Goal: Contribute content

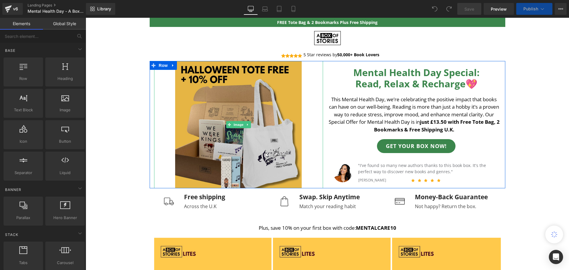
click at [251, 148] on img at bounding box center [238, 124] width 127 height 127
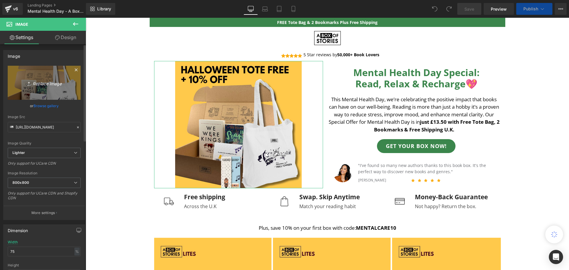
click at [48, 96] on link "Replace Image" at bounding box center [44, 83] width 73 height 34
type input "C:\fakepath\Klavio Email Square 631 x 631 (2).png"
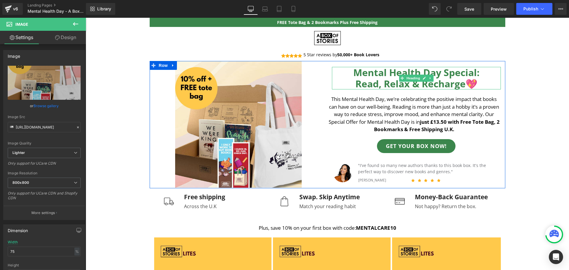
click at [376, 82] on b "Read, Relax & Recharge💖" at bounding box center [416, 83] width 122 height 13
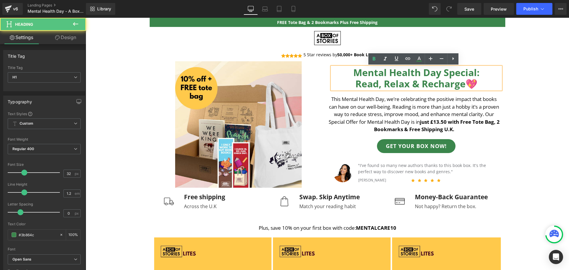
click at [408, 86] on b "Read, Relax & Recharge💖" at bounding box center [416, 83] width 122 height 13
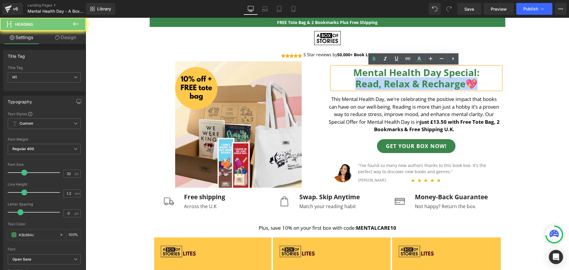
click at [408, 86] on b "Read, Relax & Recharge💖" at bounding box center [416, 83] width 122 height 13
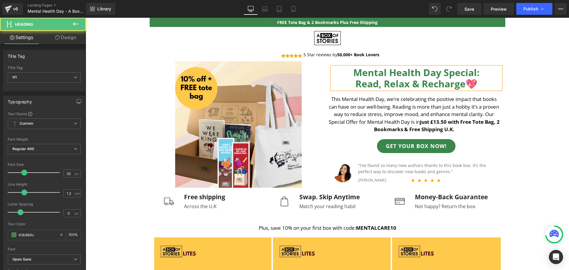
click at [408, 86] on b "Read, Relax & Recharge💖" at bounding box center [416, 83] width 122 height 13
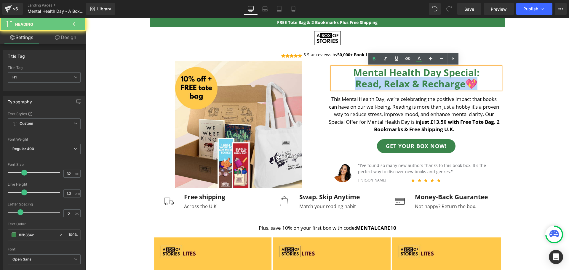
click at [408, 86] on b "Read, Relax & Recharge💖" at bounding box center [416, 83] width 122 height 13
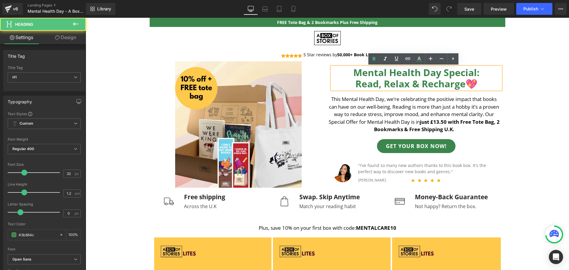
drag, startPoint x: 349, startPoint y: 74, endPoint x: 501, endPoint y: 77, distance: 152.0
click at [501, 77] on div "Mental Health Day Special: Read, Relax & Recharge💖 Heading This Mental Health D…" at bounding box center [416, 124] width 178 height 127
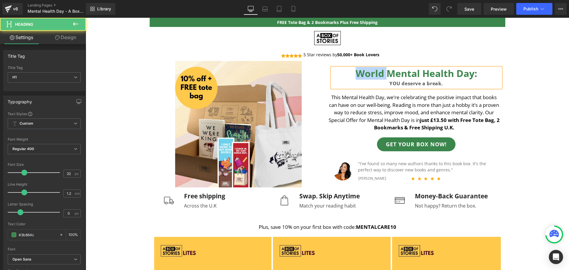
drag, startPoint x: 387, startPoint y: 75, endPoint x: 352, endPoint y: 80, distance: 36.2
click at [352, 80] on div "World Mental Health Day: YOU deserve a break." at bounding box center [416, 78] width 169 height 20
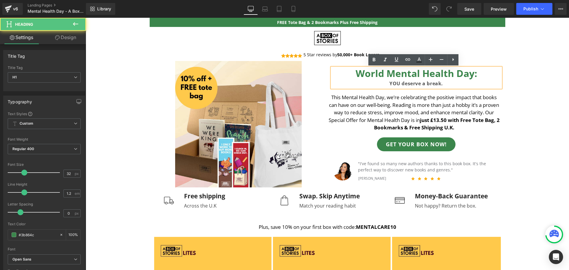
click at [362, 78] on b "World Mental Health Day:" at bounding box center [415, 73] width 121 height 13
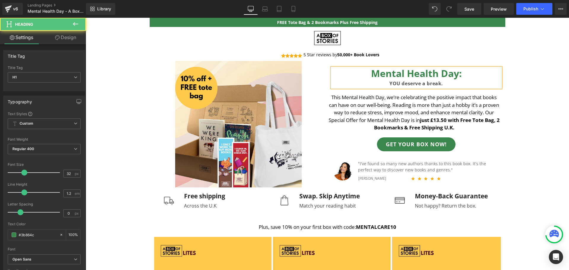
click at [456, 75] on b "Mental Health Day:" at bounding box center [416, 73] width 91 height 13
click at [443, 86] on div "YOU deserve a break." at bounding box center [416, 83] width 169 height 9
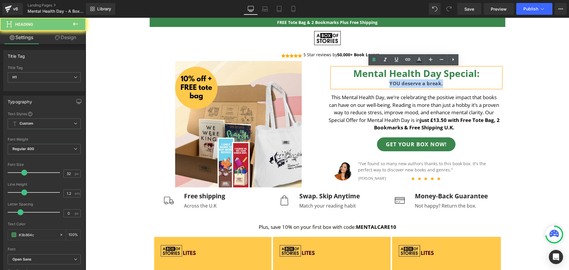
click at [443, 86] on div "YOU deserve a break." at bounding box center [416, 83] width 169 height 9
click at [389, 86] on b "YOU deserve a break." at bounding box center [416, 83] width 54 height 7
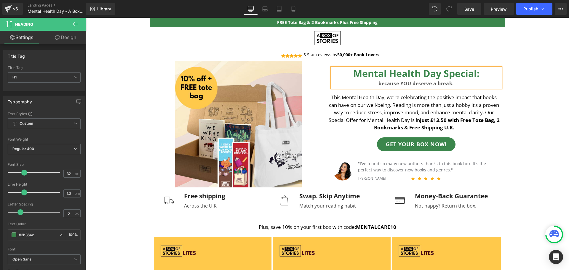
click at [427, 84] on b "because YOU deserve a break." at bounding box center [416, 83] width 76 height 7
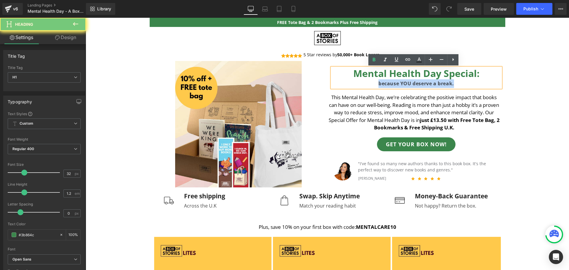
click at [427, 84] on b "because YOU deserve a break." at bounding box center [416, 83] width 76 height 7
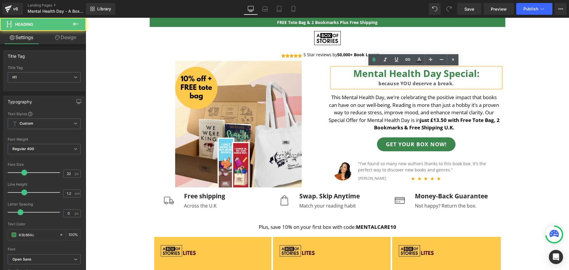
click at [411, 74] on b "Mental Health Day Special:" at bounding box center [416, 73] width 126 height 13
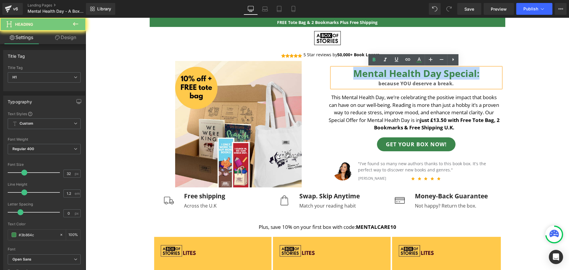
click at [411, 74] on b "Mental Health Day Special:" at bounding box center [416, 73] width 126 height 13
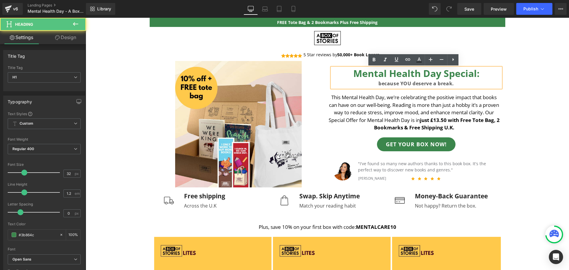
click at [412, 81] on b "because YOU deserve a break." at bounding box center [416, 83] width 76 height 7
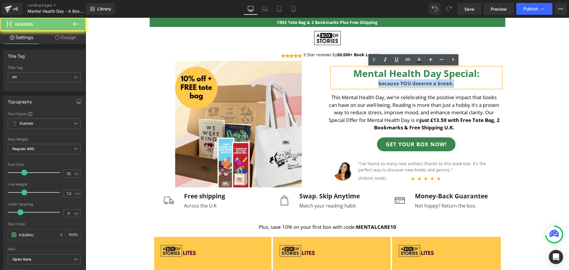
click at [412, 81] on b "because YOU deserve a break." at bounding box center [416, 83] width 76 height 7
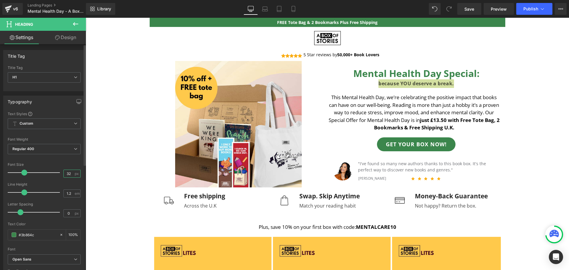
click at [68, 176] on input "32" at bounding box center [69, 173] width 10 height 7
type input "32"
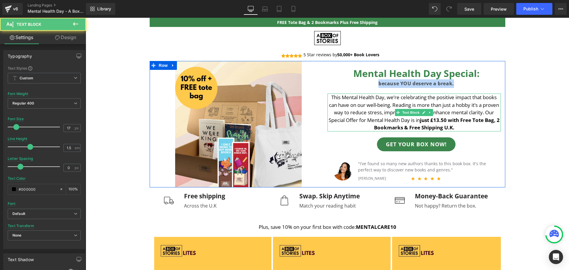
click at [394, 118] on p "This Mental Health Day, we’re celebrating the positive impact that books can ha…" at bounding box center [413, 113] width 173 height 38
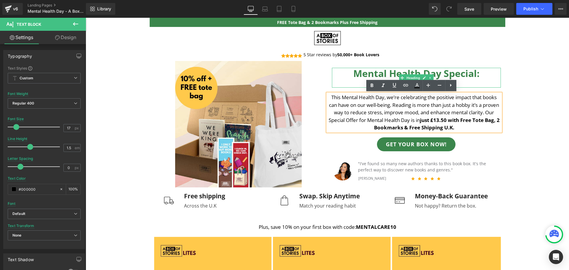
click at [455, 77] on b "Mental Health Day Special:" at bounding box center [416, 73] width 126 height 13
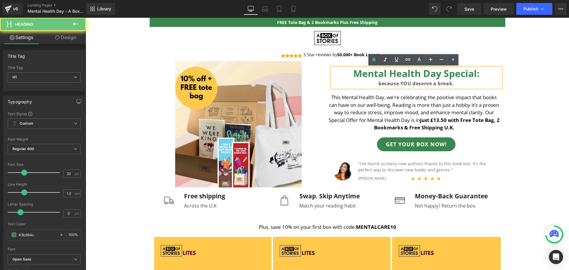
click at [476, 74] on b "Mental Health Day Special:" at bounding box center [416, 73] width 126 height 13
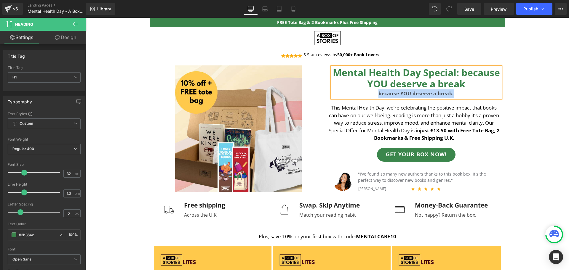
drag, startPoint x: 461, startPoint y: 94, endPoint x: 370, endPoint y: 95, distance: 91.2
click at [370, 95] on div "because YOU deserve a break." at bounding box center [416, 93] width 169 height 9
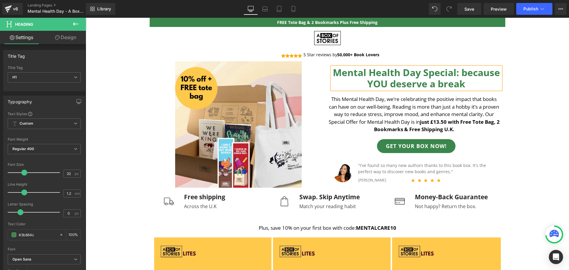
click at [459, 76] on b "Mental Health Day Special: because YOU deserve a break" at bounding box center [416, 78] width 167 height 24
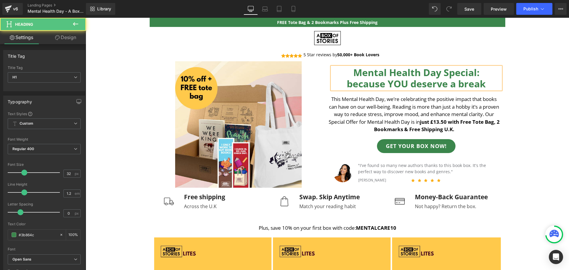
click at [481, 84] on b "because YOU deserve a break" at bounding box center [416, 83] width 139 height 13
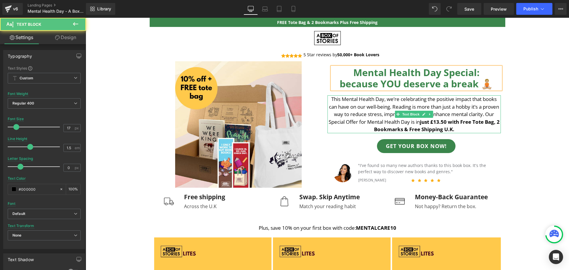
click at [475, 104] on p "This Mental Health Day, we’re celebrating the positive impact that books can ha…" at bounding box center [413, 114] width 173 height 38
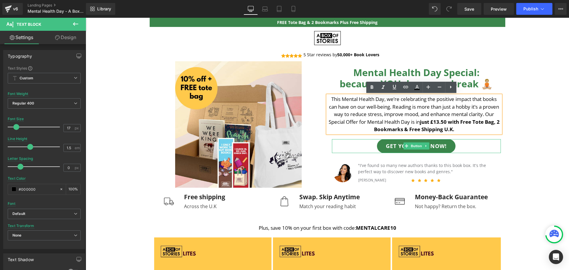
click at [489, 150] on div "GET YOUR BOX NOW!" at bounding box center [416, 146] width 169 height 14
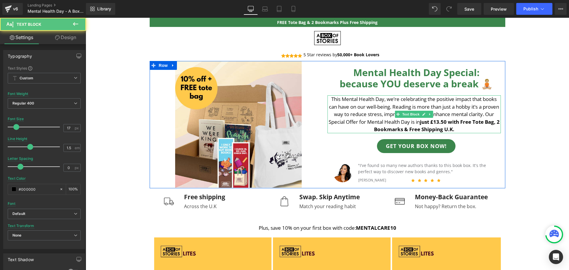
click at [422, 128] on strong "just £13.50 with Free Tote Bag, 2 Bookmarks & Free Shipping U.K." at bounding box center [437, 125] width 126 height 15
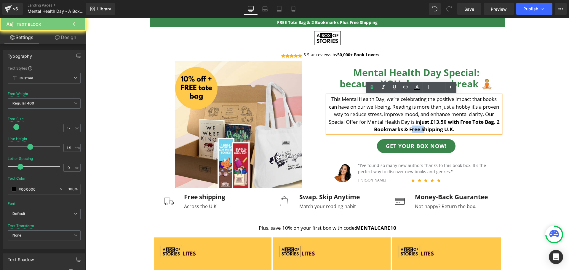
click at [422, 128] on strong "just £13.50 with Free Tote Bag, 2 Bookmarks & Free Shipping U.K." at bounding box center [437, 125] width 126 height 15
paste div
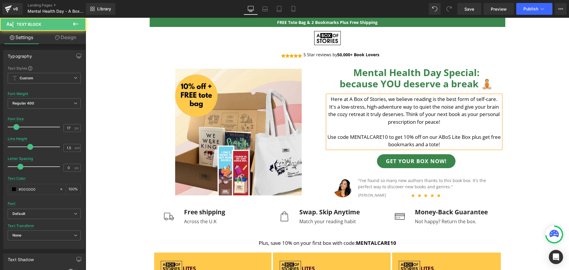
click at [450, 122] on p "Here at A Box of Stories, we believe reading is the best form of self-care. It'…" at bounding box center [413, 110] width 173 height 30
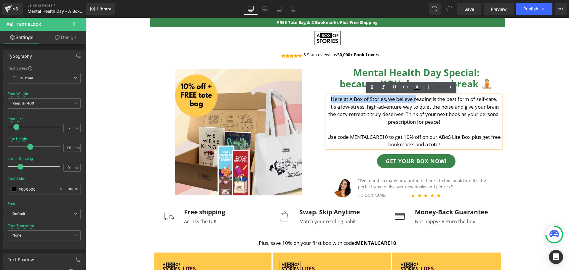
drag, startPoint x: 412, startPoint y: 100, endPoint x: 327, endPoint y: 102, distance: 85.3
click at [327, 102] on p "Here at A Box of Stories, we believe reading is the best form of self-care. It'…" at bounding box center [413, 110] width 173 height 30
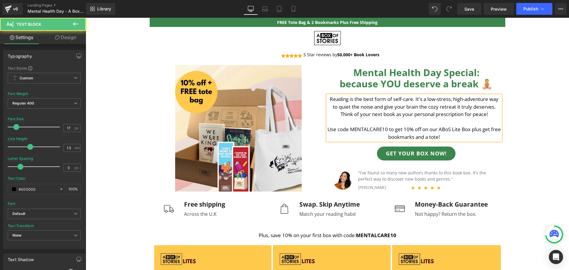
click at [388, 110] on p "Reading is the best form of self-care. It's a low-stress, high-adventure way to…" at bounding box center [413, 106] width 173 height 23
click at [411, 102] on p "Reading is the best form of self-care. It's a low-stress, high-adventure way to…" at bounding box center [413, 106] width 173 height 23
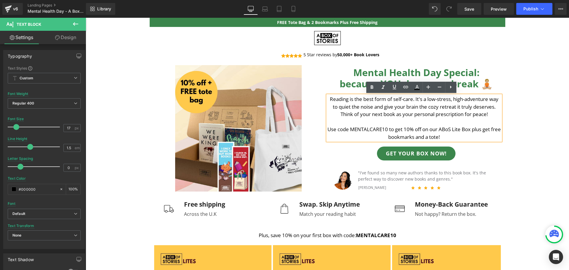
click at [416, 107] on p "Reading is the best form of self-care. It's a low-stress, high-adventure way to…" at bounding box center [413, 106] width 173 height 23
click at [486, 117] on p "Reading is the best form of self-care. It's a low-stress, high-adventure way to…" at bounding box center [413, 106] width 173 height 23
click at [469, 137] on p "Use code MENTALCARE10 to get 10% off on our ABoS Lite Box plus get free bookmar…" at bounding box center [413, 133] width 173 height 15
drag, startPoint x: 453, startPoint y: 137, endPoint x: 450, endPoint y: 137, distance: 3.6
click at [450, 137] on p "Use code MENTALCARE10 to get 10% off on our ABoS Lite Box plus get free bookmar…" at bounding box center [413, 133] width 173 height 15
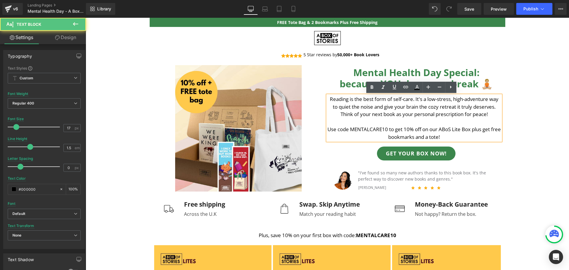
click at [450, 137] on p "Use code MENTALCARE10 to get 10% off on our ABoS Lite Box plus get free bookmar…" at bounding box center [413, 133] width 173 height 15
click at [384, 138] on p "Use code MENTALCARE10 to get 10% off on our ABoS Lite Box plus get free bookmar…" at bounding box center [413, 133] width 173 height 15
click at [378, 138] on p "Use code MENTALCARE10 to get 10% off on our ABoS Lite Box plus get free bookmar…" at bounding box center [413, 133] width 173 height 15
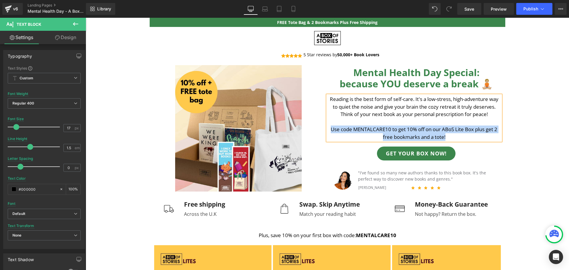
drag, startPoint x: 445, startPoint y: 136, endPoint x: 327, endPoint y: 127, distance: 117.9
click at [327, 127] on p "Use code MENTALCARE10 to get 10% off on our ABoS Lite Box plus get 2 free bookm…" at bounding box center [413, 133] width 173 height 15
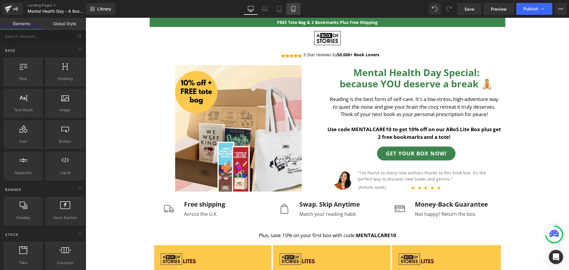
click at [292, 12] on link "Mobile" at bounding box center [293, 9] width 14 height 12
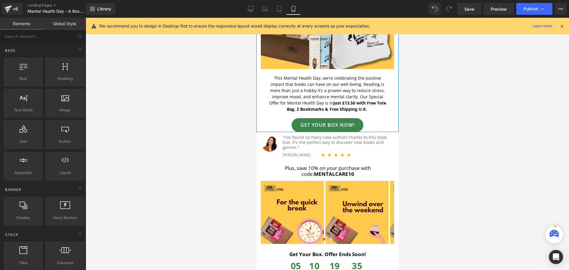
scroll to position [162, 0]
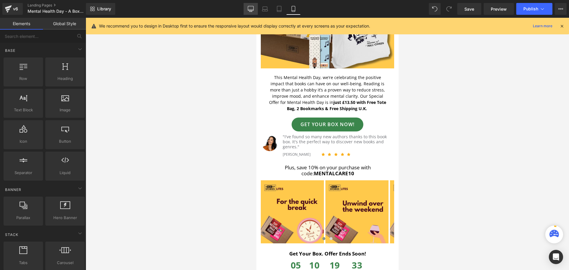
click at [251, 12] on icon at bounding box center [250, 12] width 3 height 0
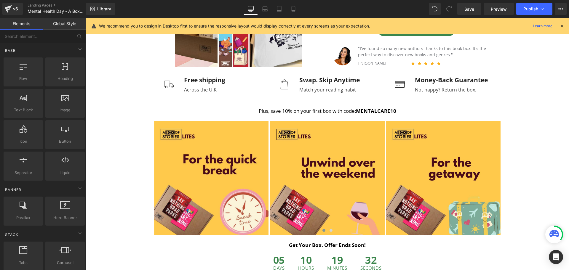
scroll to position [130, 0]
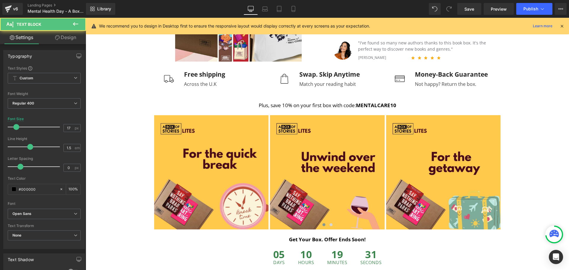
click at [331, 105] on div "Plus, save 10% on your first box with code: MENTALCARE10 Text Block" at bounding box center [327, 106] width 347 height 8
click at [331, 105] on p "Plus, save 10% on your first box with code: MENTALCARE10" at bounding box center [327, 106] width 347 height 8
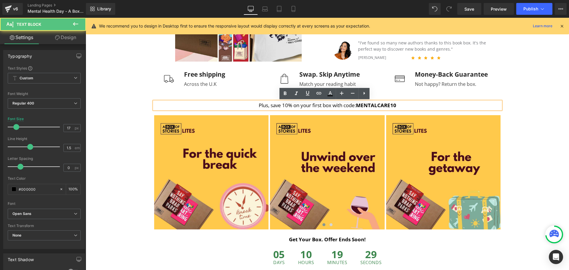
click at [277, 108] on p "Plus, save 10% on your first box with code: MENTALCARE10" at bounding box center [327, 106] width 347 height 8
drag, startPoint x: 268, startPoint y: 106, endPoint x: 248, endPoint y: 106, distance: 20.7
click at [248, 106] on p "Plus, save 10% on your first box with code: MENTALCARE10" at bounding box center [327, 106] width 347 height 8
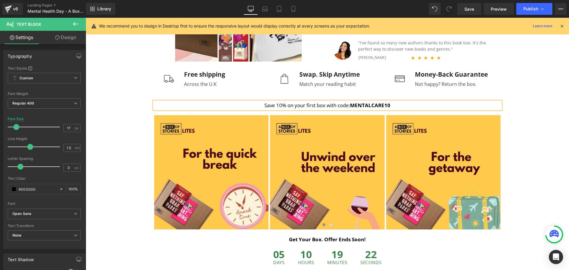
click at [322, 107] on p "Save 10% on your first box with code: MENTALCARE10" at bounding box center [327, 106] width 347 height 8
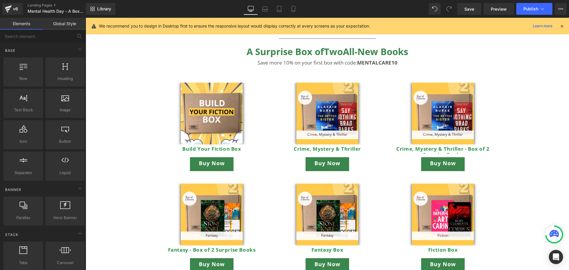
scroll to position [366, 0]
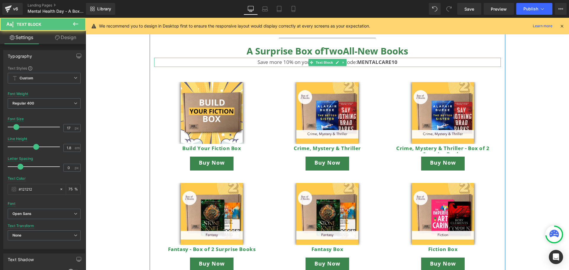
click at [362, 63] on strong "MENTALCARE10" at bounding box center [377, 62] width 40 height 7
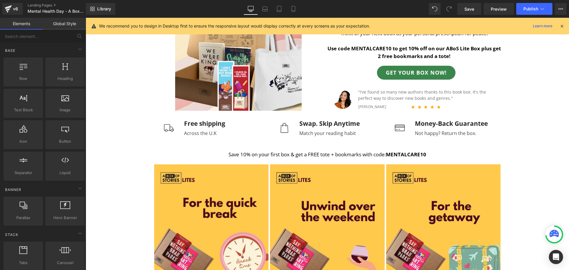
scroll to position [0, 0]
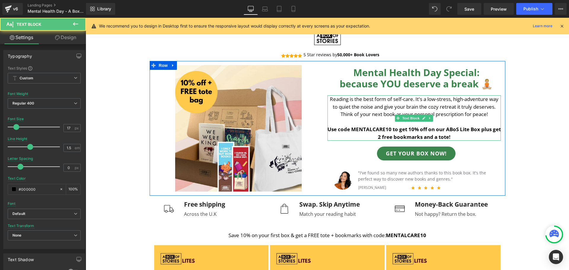
click at [461, 118] on p at bounding box center [413, 122] width 173 height 8
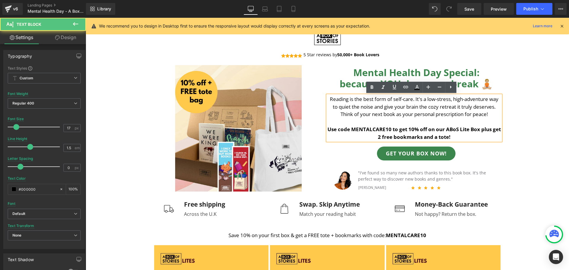
click at [464, 109] on p "Reading is the best form of self-care. It's a low-stress, high-adventure way to…" at bounding box center [413, 106] width 173 height 23
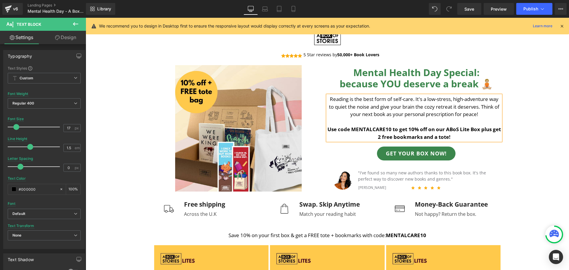
click at [489, 110] on p "Reading is the best form of self-care. It's a low-stress, high-adventure way to…" at bounding box center [413, 106] width 173 height 23
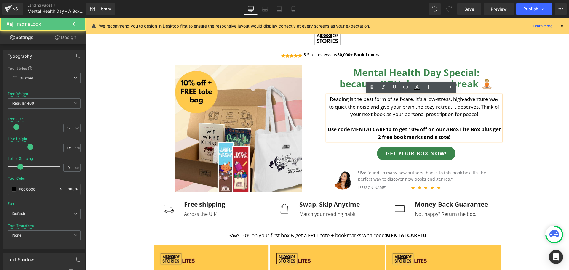
click at [485, 109] on p "Reading is the best form of self-care. It's a low-stress, high-adventure way to…" at bounding box center [413, 106] width 173 height 23
click at [483, 109] on p "Reading is the best form of self-care. It's a low-stress, high-adventure way to…" at bounding box center [413, 106] width 173 height 23
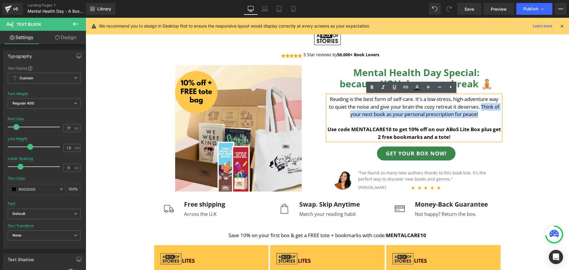
drag, startPoint x: 479, startPoint y: 117, endPoint x: 482, endPoint y: 108, distance: 10.3
click at [482, 108] on p "Reading is the best form of self-care. It's a low-stress, high-adventure way to…" at bounding box center [413, 106] width 173 height 23
click at [483, 113] on p "Reading is the best form of self-care. It's a low-stress, high-adventure way to…" at bounding box center [413, 106] width 173 height 23
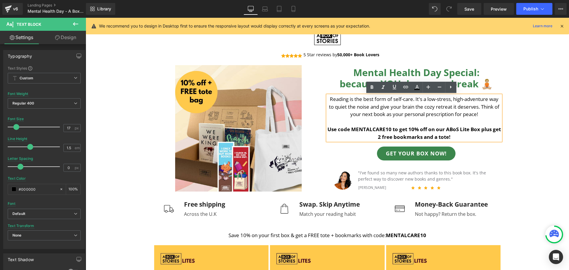
click at [382, 116] on p "Reading is the best form of self-care. It's a low-stress, high-adventure way to…" at bounding box center [413, 106] width 173 height 23
click at [482, 111] on p "Reading is the best form of self-care. It's a low-stress, high-adventure way to…" at bounding box center [413, 106] width 173 height 23
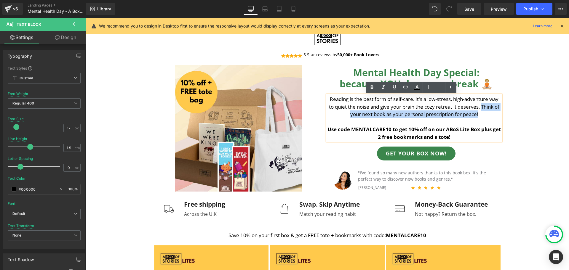
drag, startPoint x: 484, startPoint y: 115, endPoint x: 483, endPoint y: 108, distance: 6.5
click at [483, 108] on p "Reading is the best form of self-care. It's a low-stress, high-adventure way to…" at bounding box center [413, 106] width 173 height 23
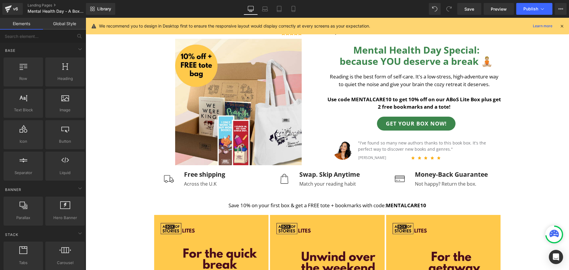
scroll to position [25, 0]
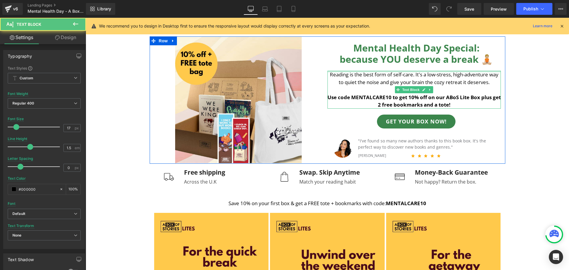
click at [365, 71] on div at bounding box center [413, 71] width 173 height 1
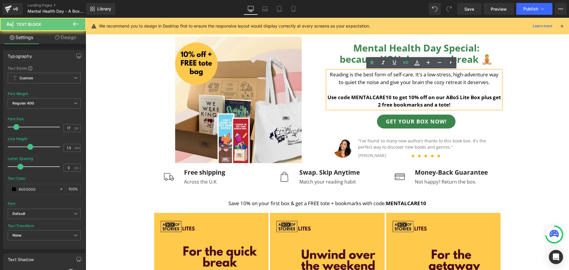
click at [363, 82] on p "Reading is the best form of self-care. It's a low-stress, high-adventure way to…" at bounding box center [413, 78] width 173 height 15
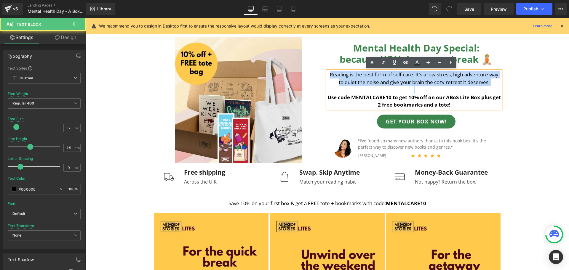
click at [363, 82] on p "Reading is the best form of self-care. It's a low-stress, high-adventure way to…" at bounding box center [413, 78] width 173 height 15
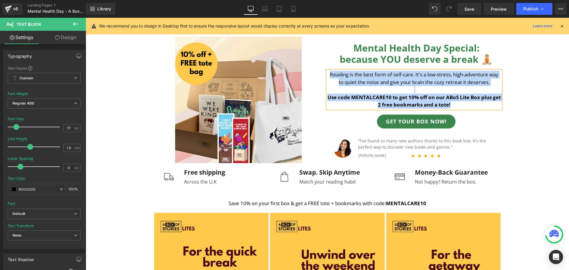
copy div "Reading is the best form of self-care. It's a low-stress, high-adventure way to…"
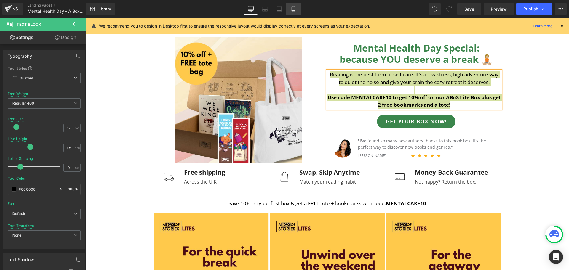
click at [294, 9] on icon at bounding box center [293, 9] width 6 height 6
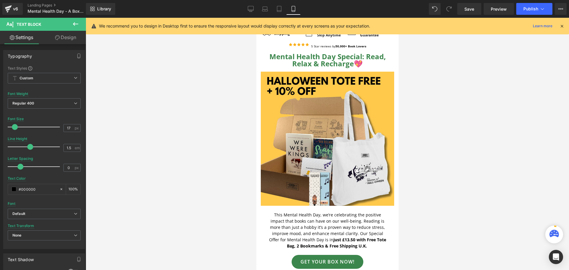
scroll to position [0, 0]
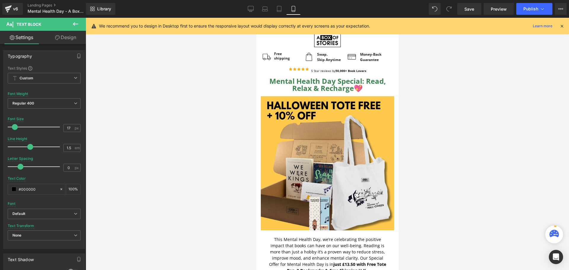
click at [333, 244] on span "This Mental Health Day, we’re celebrating the positive impact that books can ha…" at bounding box center [327, 252] width 116 height 31
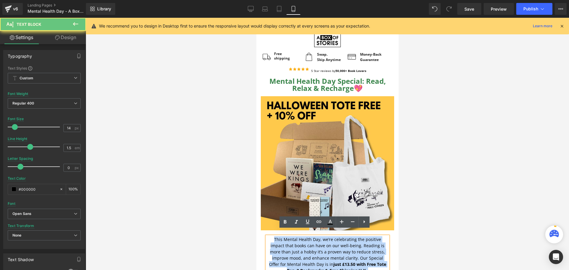
click at [333, 244] on span "This Mental Health Day, we’re celebrating the positive impact that books can ha…" at bounding box center [327, 252] width 116 height 31
paste div
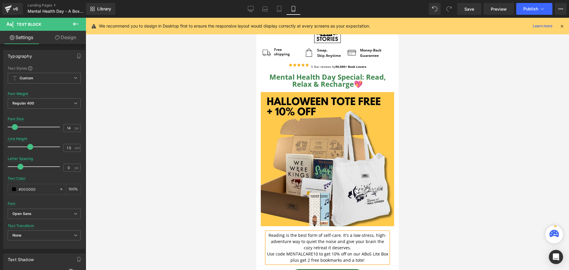
scroll to position [9, 0]
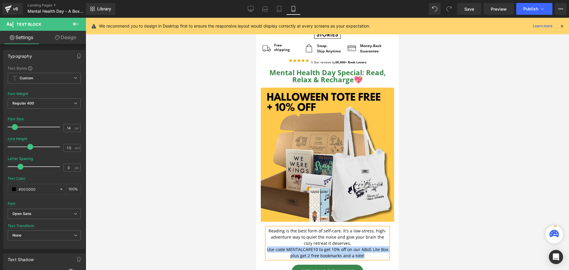
drag, startPoint x: 368, startPoint y: 251, endPoint x: 268, endPoint y: 244, distance: 101.0
click at [268, 246] on p "Use code MENTALCARE10 to get 10% off on our ABoS Lite Box plus get 2 free bookm…" at bounding box center [326, 252] width 121 height 12
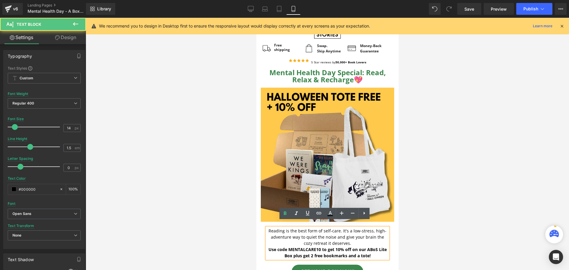
click at [356, 236] on p "Reading is the best form of self-care. It's a low-stress, high-adventure way to…" at bounding box center [326, 237] width 121 height 19
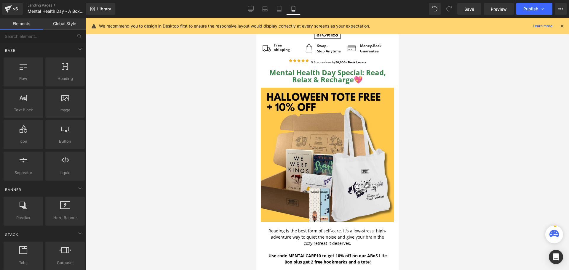
click at [424, 238] on div at bounding box center [327, 144] width 483 height 252
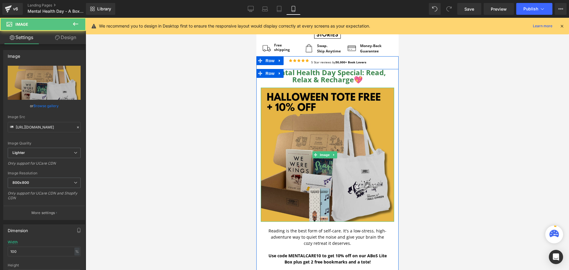
drag, startPoint x: 330, startPoint y: 180, endPoint x: 469, endPoint y: 191, distance: 139.6
click at [330, 180] on img at bounding box center [326, 155] width 133 height 134
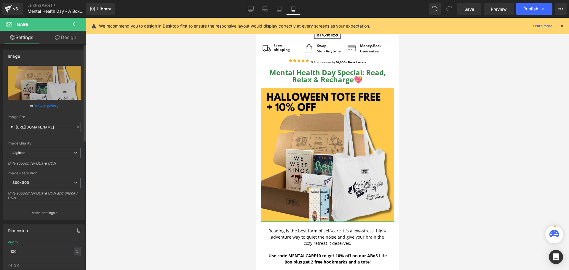
click at [41, 106] on link "Browse gallery" at bounding box center [45, 106] width 25 height 10
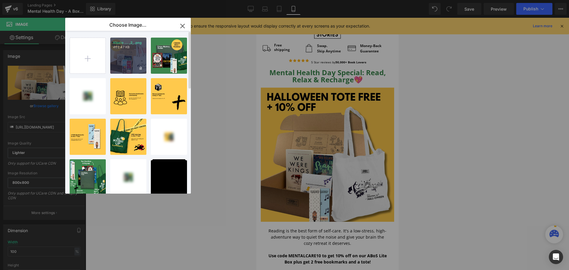
click at [118, 63] on div "Klavio ... _2_.png 462.47 KB" at bounding box center [128, 56] width 36 height 36
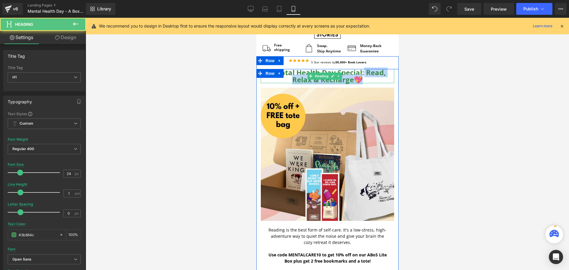
drag, startPoint x: 361, startPoint y: 74, endPoint x: 364, endPoint y: 78, distance: 5.7
click at [364, 78] on h1 "Mental Health Day Special: Read, Relax & Recharge💖" at bounding box center [326, 76] width 133 height 14
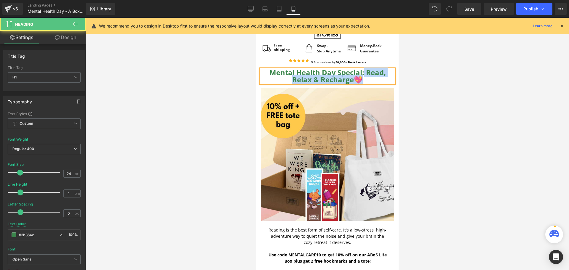
click at [364, 78] on h1 "Mental Health Day Special: Read, Relax & Recharge💖" at bounding box center [326, 76] width 133 height 14
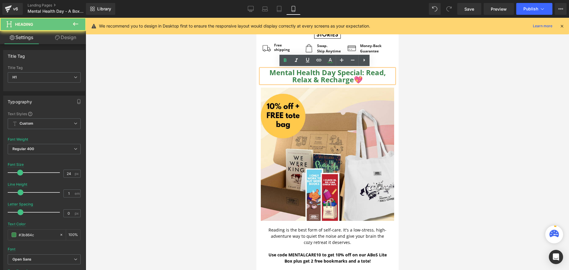
click at [364, 78] on h1 "Mental Health Day Special: Read, Relax & Recharge💖" at bounding box center [326, 76] width 133 height 14
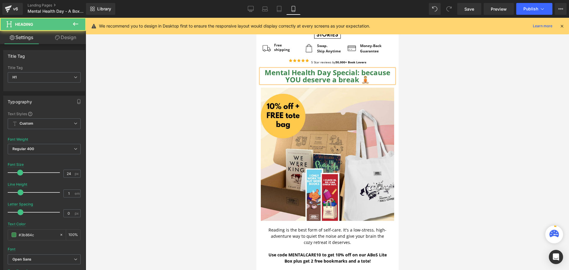
click at [359, 73] on b "Mental Health Day Special: because YOU deserve a break 🧘🏼" at bounding box center [327, 76] width 126 height 17
click at [360, 80] on b "because YOU deserve a break 🧘🏼" at bounding box center [327, 80] width 115 height 10
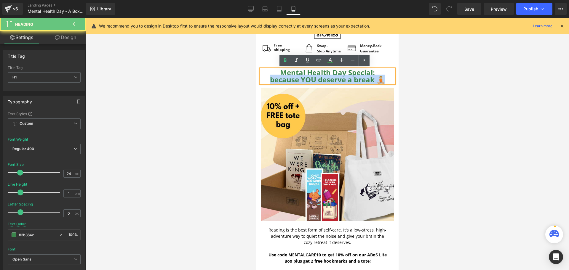
click at [360, 80] on b "because YOU deserve a break 🧘🏼" at bounding box center [327, 80] width 115 height 10
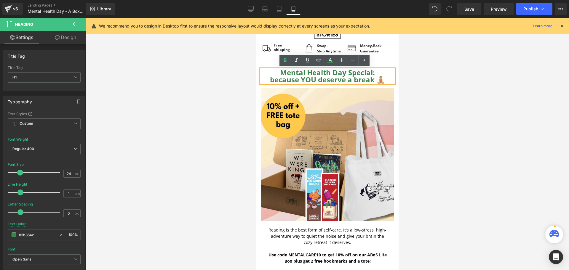
click at [280, 72] on b "Mental Health Day Special:" at bounding box center [327, 73] width 95 height 10
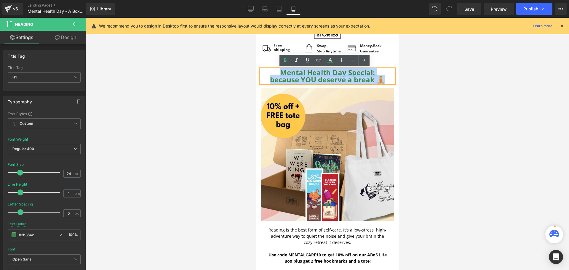
drag, startPoint x: 277, startPoint y: 72, endPoint x: 385, endPoint y: 81, distance: 108.8
click at [385, 81] on div "Mental Health Day Special: because YOU deserve a break 🧘🏼" at bounding box center [326, 76] width 133 height 14
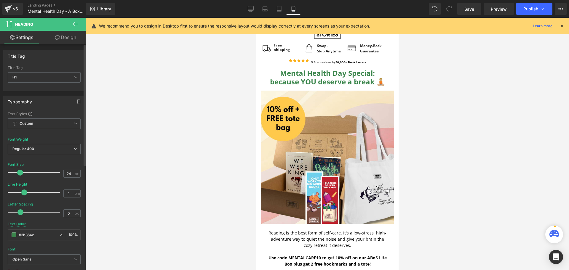
drag, startPoint x: 20, startPoint y: 193, endPoint x: 25, endPoint y: 195, distance: 4.8
click at [25, 195] on span at bounding box center [24, 193] width 6 height 6
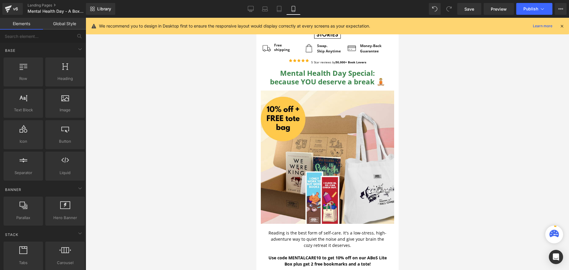
click at [188, 150] on div at bounding box center [327, 144] width 483 height 252
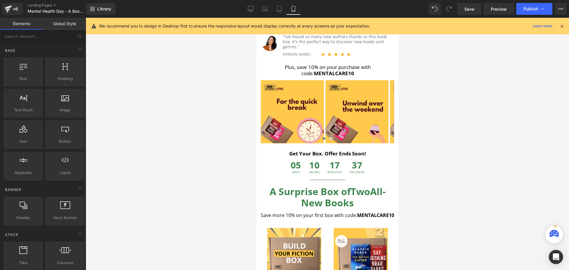
scroll to position [265, 0]
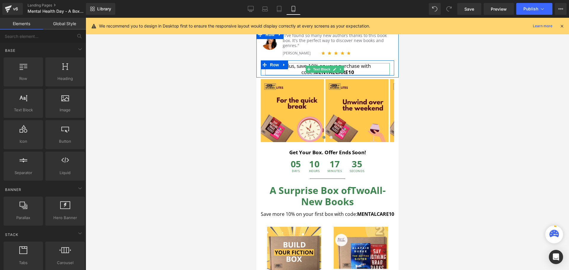
click at [351, 64] on div "Plus, save 10% on your purchase with code: MENTALCARE10" at bounding box center [327, 69] width 124 height 12
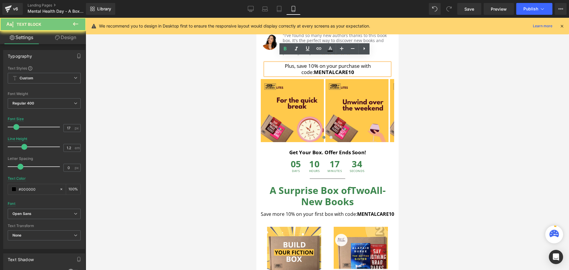
click at [351, 64] on div "Plus, save 10% on your purchase with code: MENTALCARE10" at bounding box center [327, 69] width 124 height 12
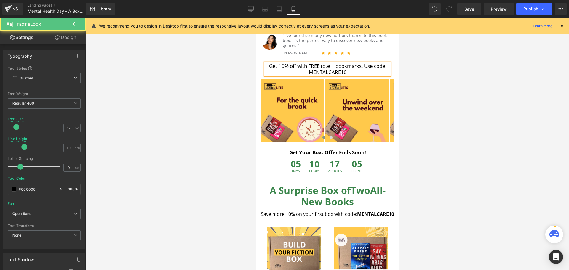
click at [368, 63] on div "Get 10% off with FREE tote + bookmarks. Use code: MENTALCARE10" at bounding box center [327, 69] width 124 height 12
drag, startPoint x: 368, startPoint y: 66, endPoint x: 317, endPoint y: 68, distance: 51.6
click at [317, 69] on div "Use code: MENTALCARE10" at bounding box center [327, 72] width 124 height 6
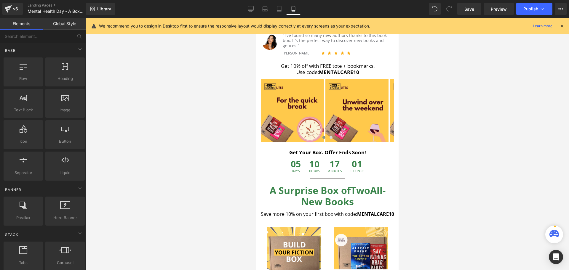
click at [424, 126] on div at bounding box center [327, 144] width 483 height 252
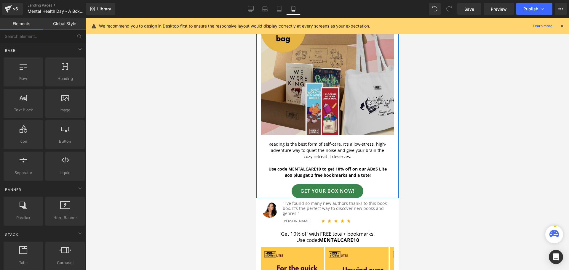
scroll to position [100, 0]
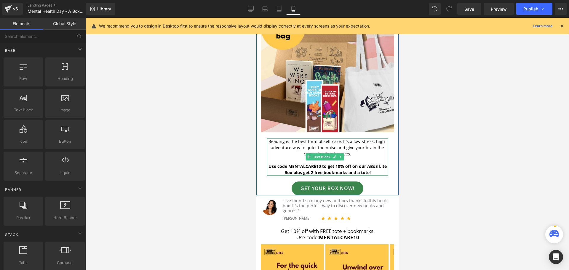
click at [332, 164] on strong "Use code MENTALCARE10 to get 10% off on our ABoS Lite Box plus get 2 free bookm…" at bounding box center [327, 170] width 118 height 12
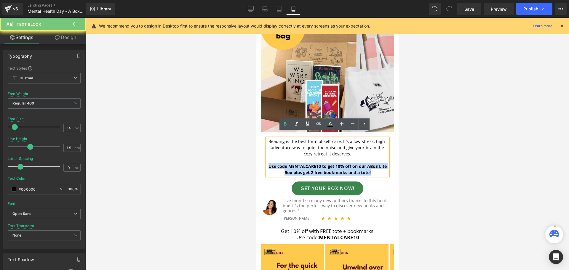
click at [332, 164] on strong "Use code MENTALCARE10 to get 10% off on our ABoS Lite Box plus get 2 free bookm…" at bounding box center [327, 170] width 118 height 12
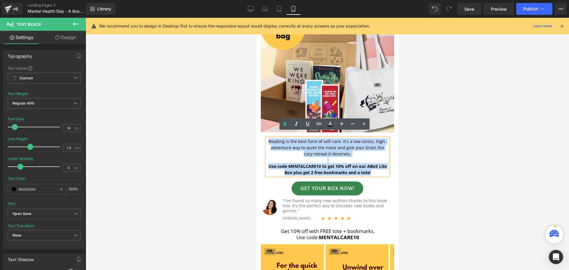
drag, startPoint x: 266, startPoint y: 136, endPoint x: 256, endPoint y: 111, distance: 26.9
click at [256, 111] on div "Mental Health Day Special: because YOU deserve a break 🧘🏼 Heading Image Reading…" at bounding box center [327, 86] width 142 height 218
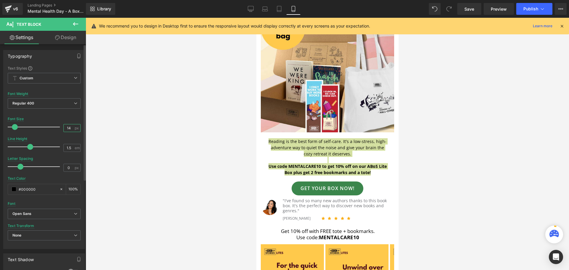
click at [68, 126] on input "14" at bounding box center [69, 127] width 10 height 7
type input "16"
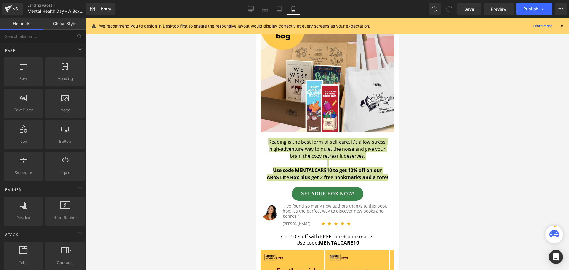
click at [97, 151] on div at bounding box center [327, 144] width 483 height 252
click at [413, 181] on div at bounding box center [327, 144] width 483 height 252
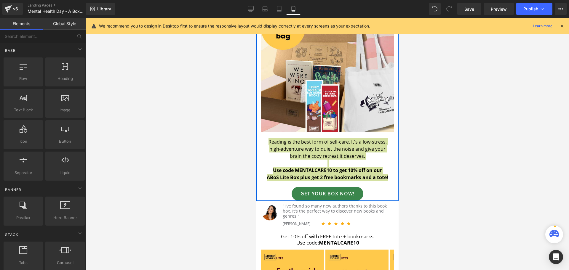
scroll to position [0, 0]
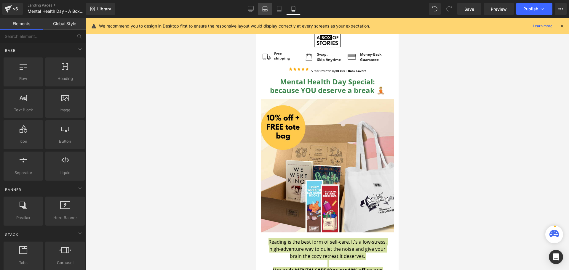
click at [259, 10] on link "Laptop" at bounding box center [265, 9] width 14 height 12
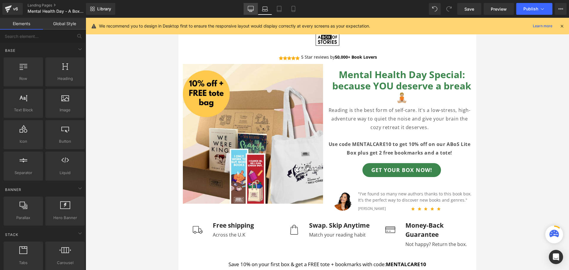
click at [245, 9] on link "Desktop" at bounding box center [250, 9] width 14 height 12
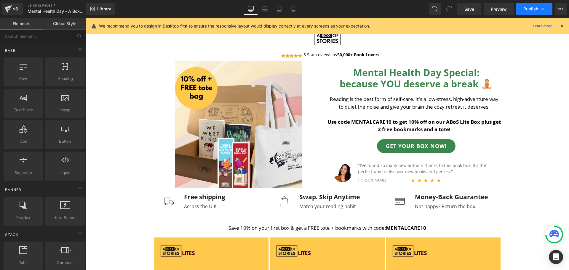
click at [527, 10] on span "Publish" at bounding box center [530, 9] width 15 height 5
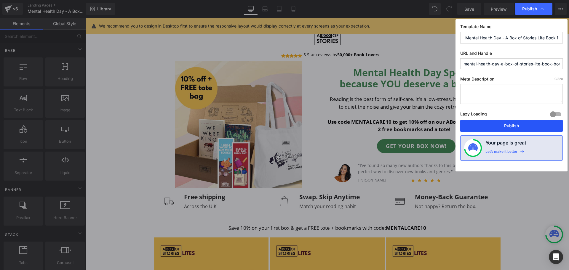
click at [507, 125] on button "Publish" at bounding box center [511, 126] width 102 height 12
